Goal: Information Seeking & Learning: Learn about a topic

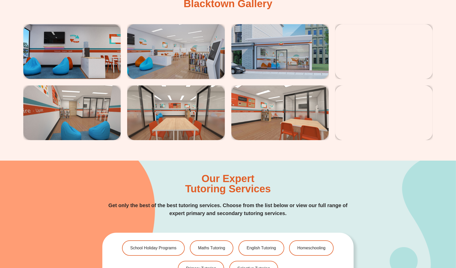
scroll to position [997, 0]
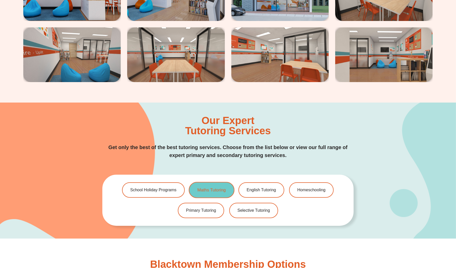
click at [207, 188] on span "Maths Tutoring" at bounding box center [211, 190] width 28 height 4
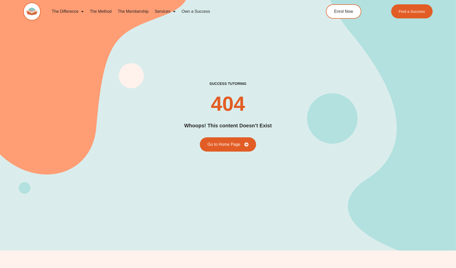
click at [105, 10] on link "The Method" at bounding box center [101, 12] width 28 height 12
